Goal: Information Seeking & Learning: Check status

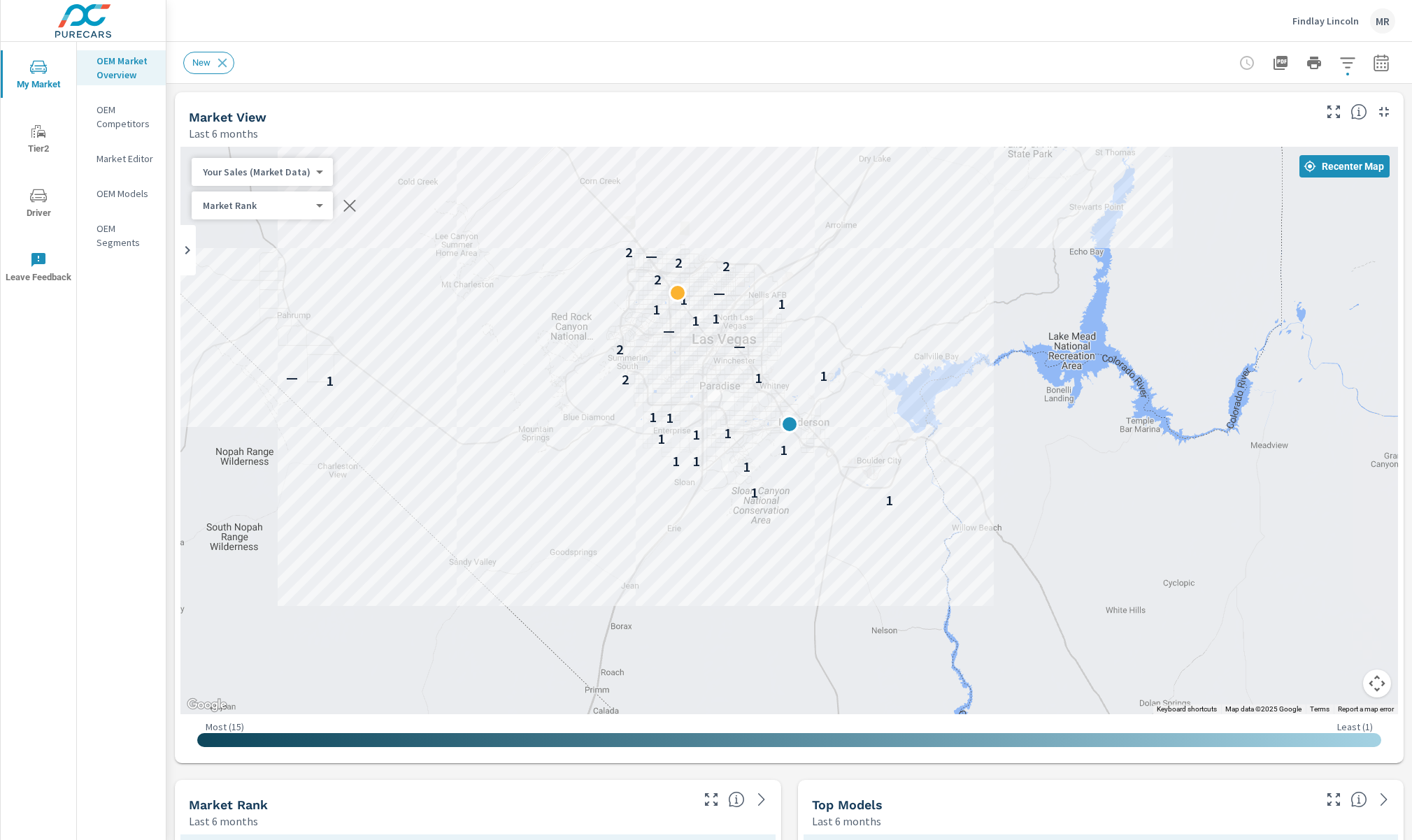
drag, startPoint x: 690, startPoint y: 338, endPoint x: 656, endPoint y: 366, distance: 44.0
click at [656, 366] on div at bounding box center [661, 366] width 18 height 18
